Goal: Task Accomplishment & Management: Use online tool/utility

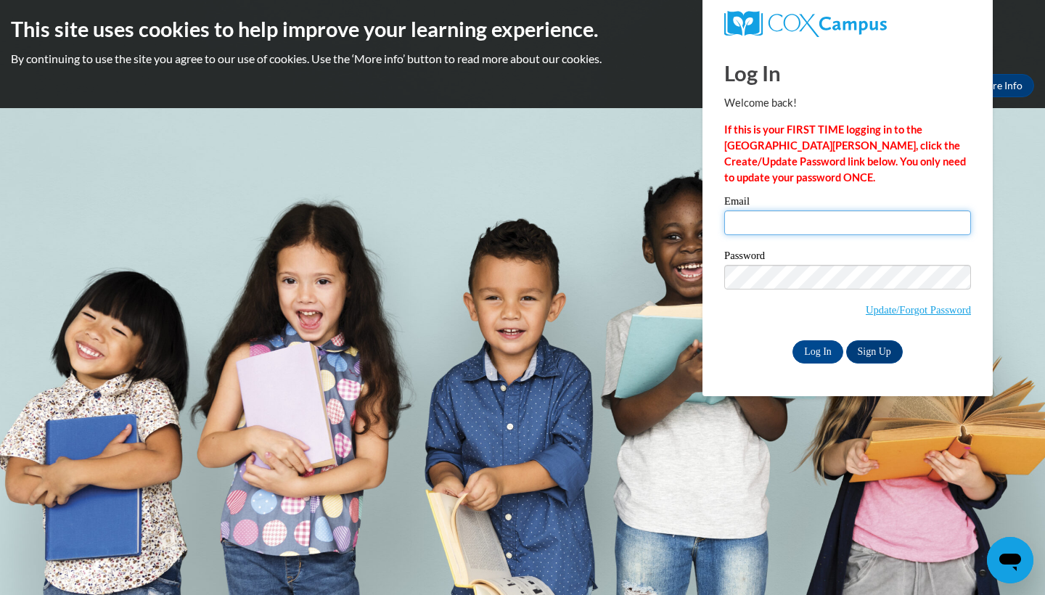
type input "[EMAIL_ADDRESS][DOMAIN_NAME]"
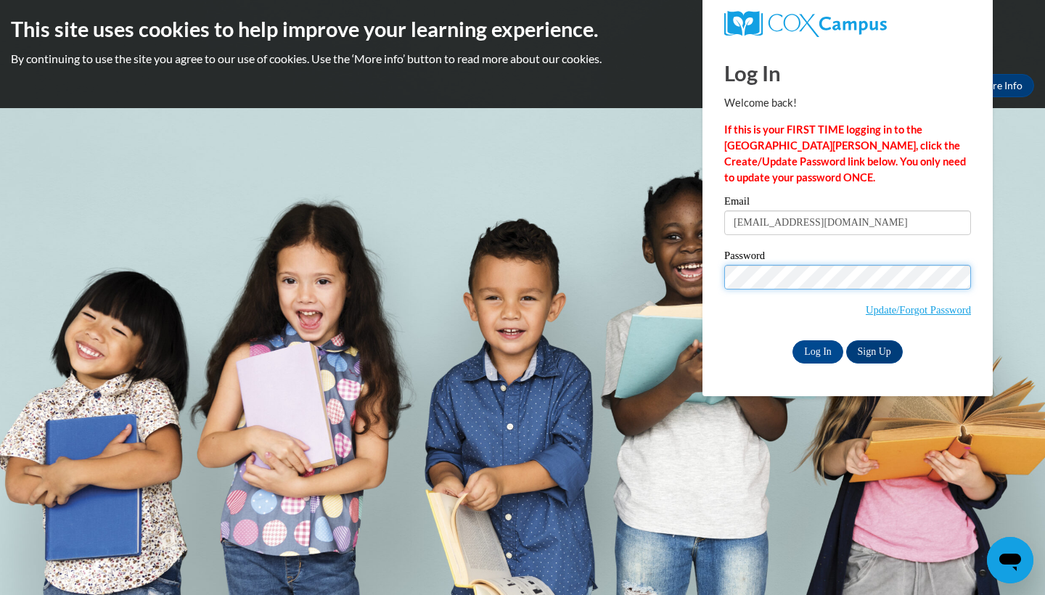
click at [816, 349] on input "Log In" at bounding box center [817, 351] width 51 height 23
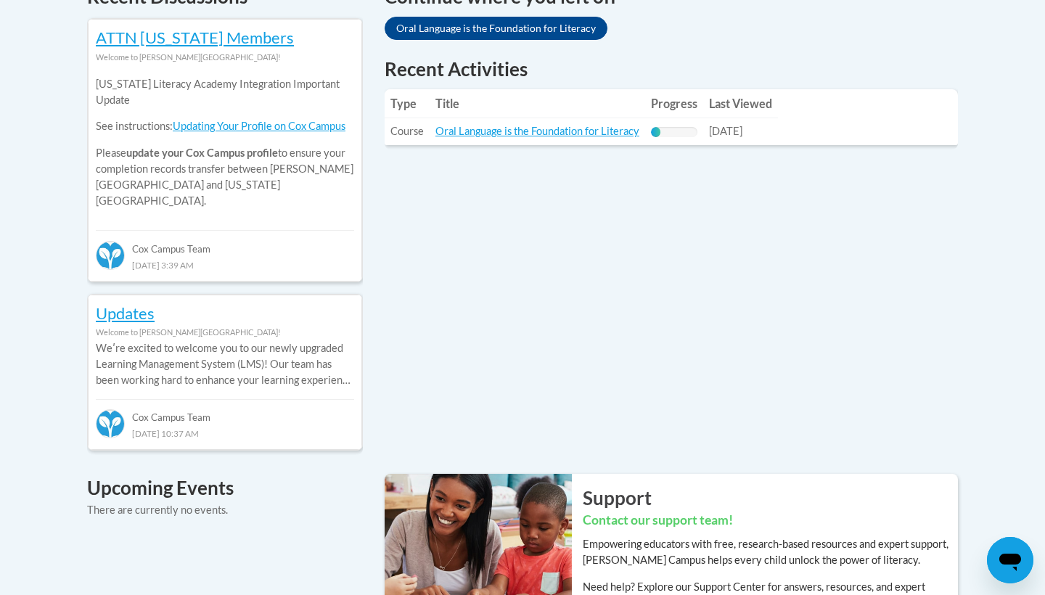
scroll to position [610, 0]
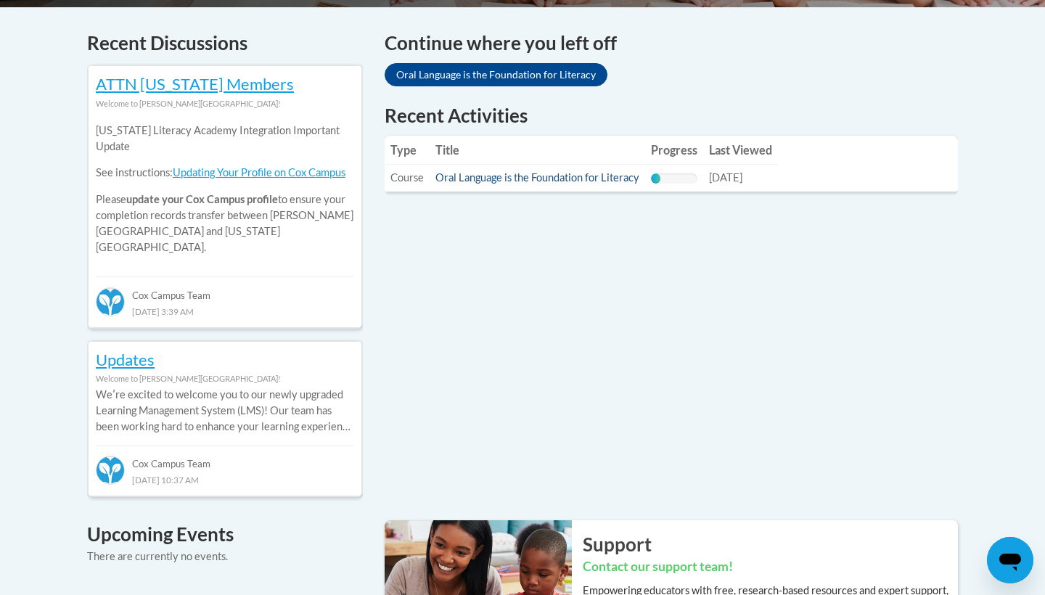
click at [620, 183] on link "Oral Language is the Foundation for Literacy" at bounding box center [537, 177] width 204 height 12
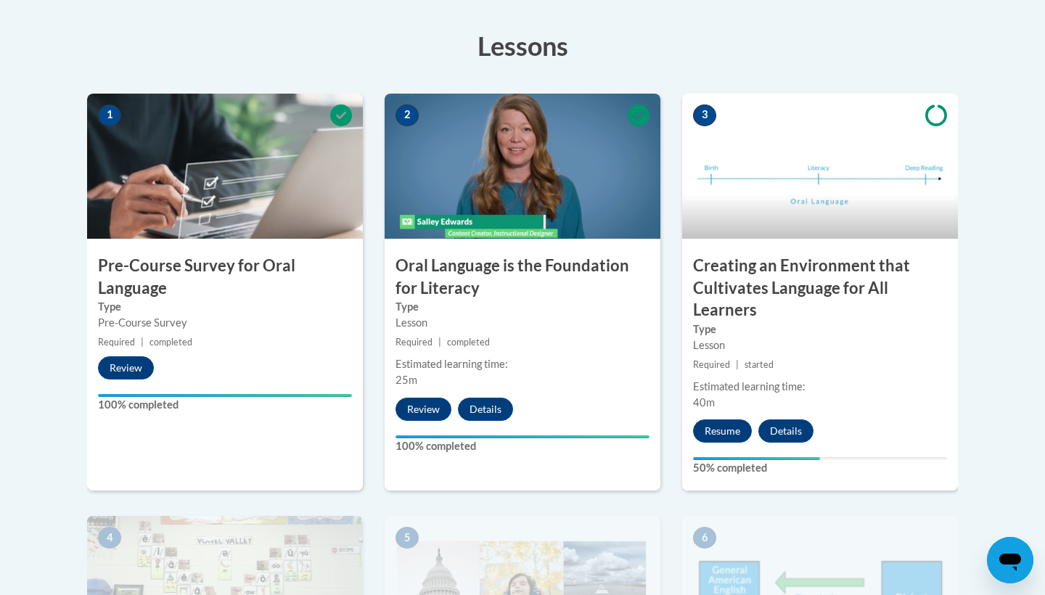
scroll to position [414, 0]
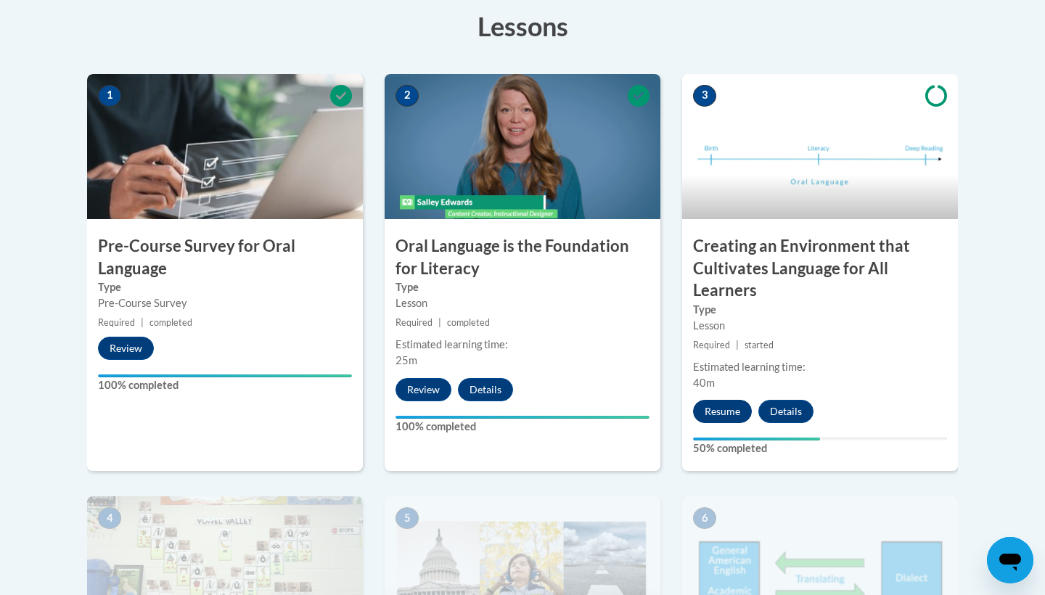
click at [717, 405] on button "Resume" at bounding box center [722, 411] width 59 height 23
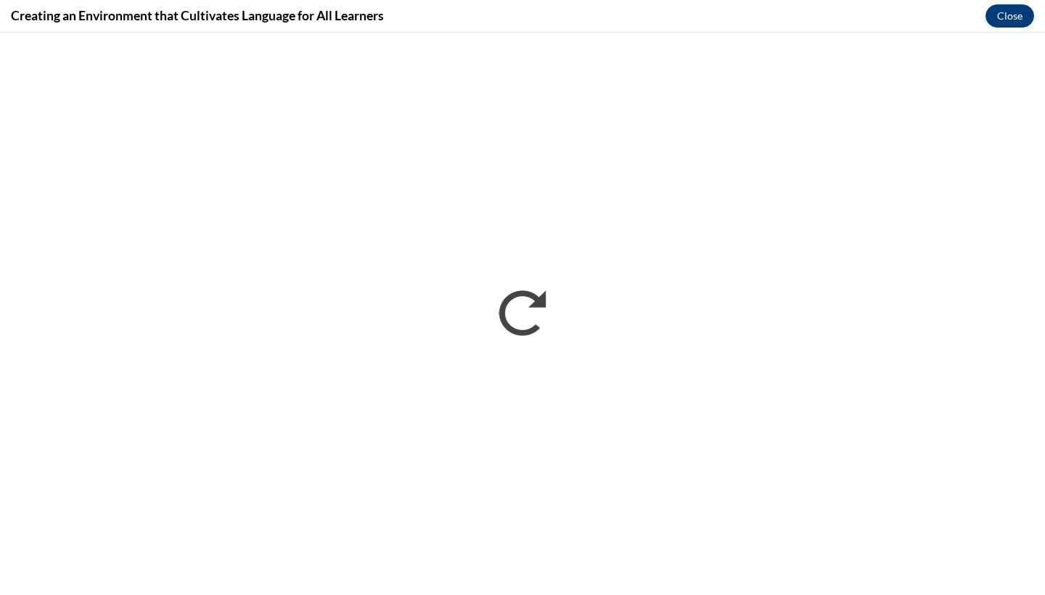
scroll to position [0, 0]
